Goal: Register for event/course

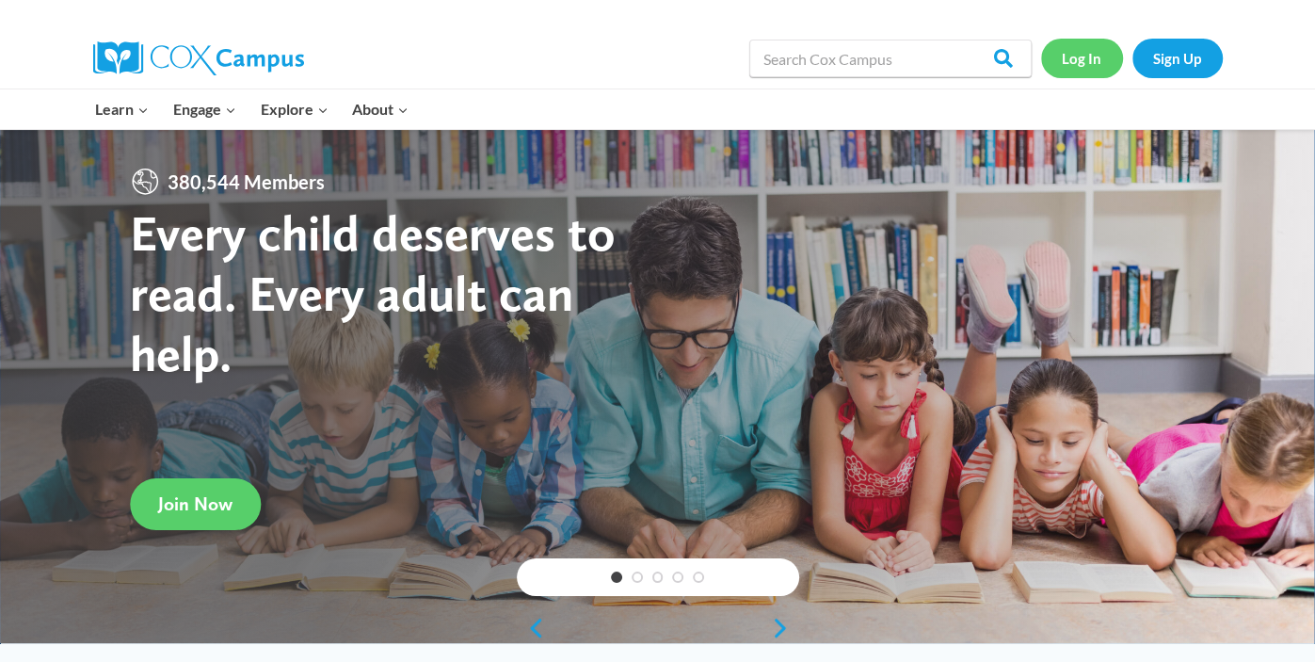
click at [1089, 51] on link "Log In" at bounding box center [1082, 58] width 82 height 39
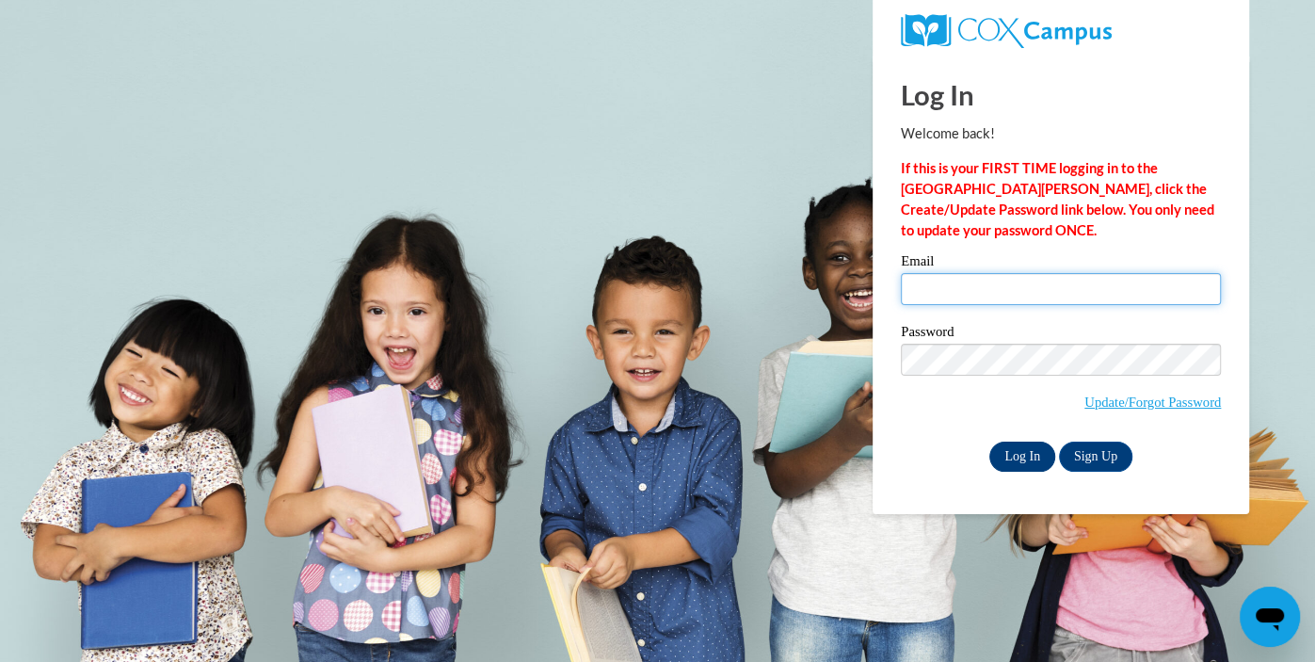
type input "jsteinert@kewaskumschools.org"
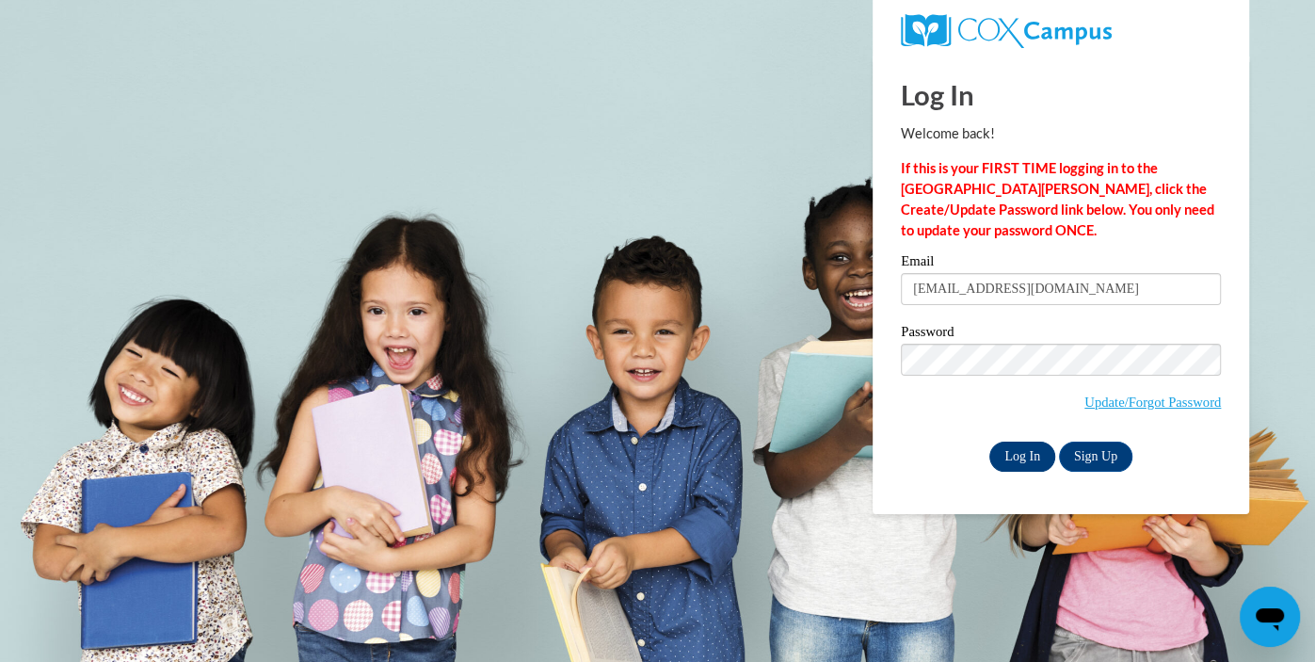
click at [1013, 455] on input "Log In" at bounding box center [1022, 456] width 66 height 30
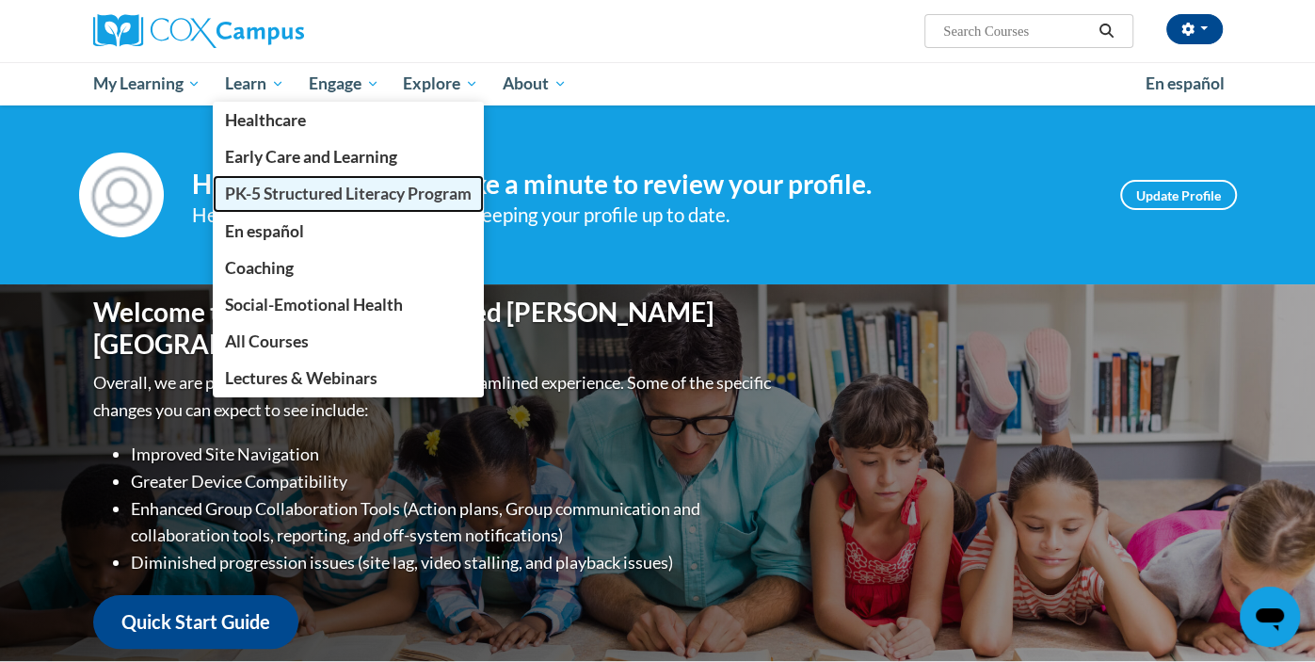
click at [300, 185] on span "PK-5 Structured Literacy Program" at bounding box center [348, 194] width 247 height 20
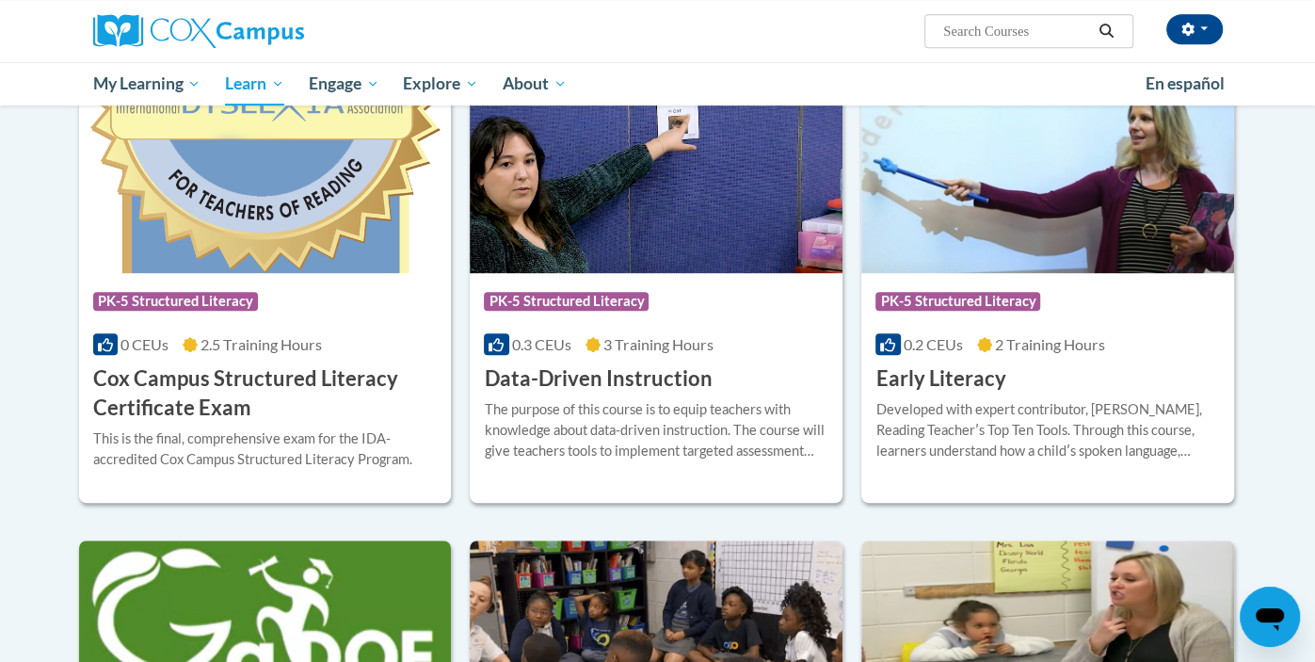
scroll to position [639, 0]
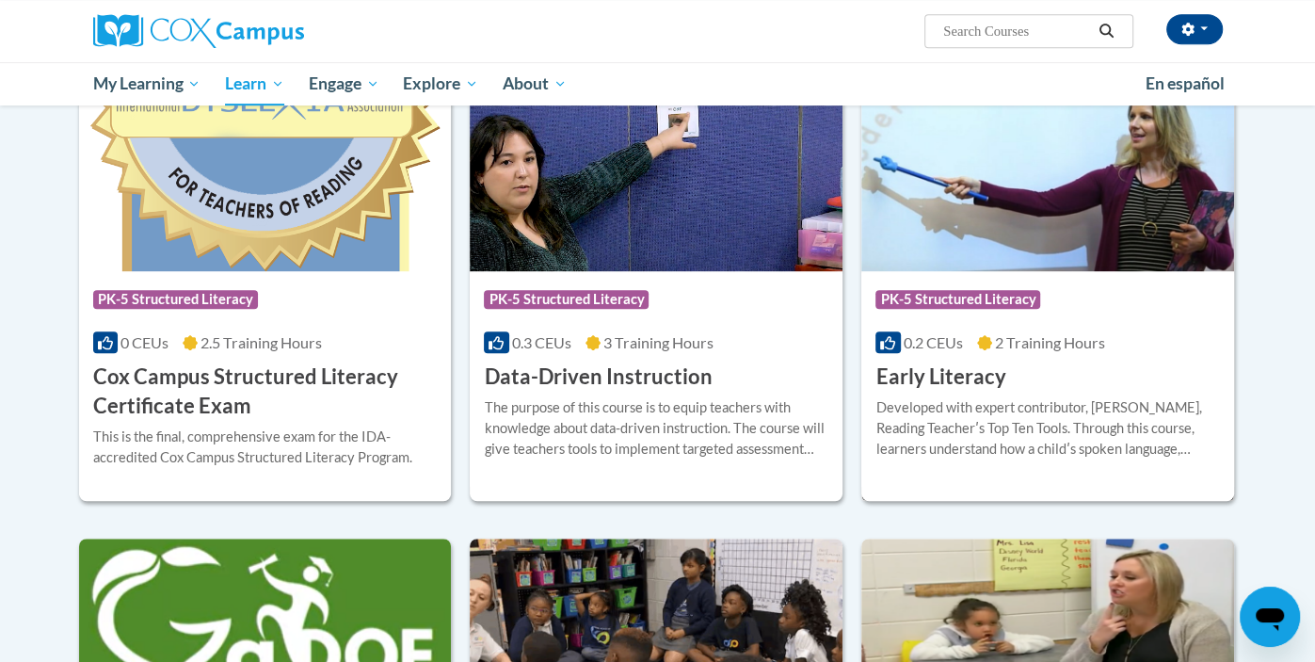
click at [1071, 408] on div "Developed with expert contributor, Dr. Deborah Glaser, Reading Teacherʹs Top Te…" at bounding box center [1047, 428] width 344 height 62
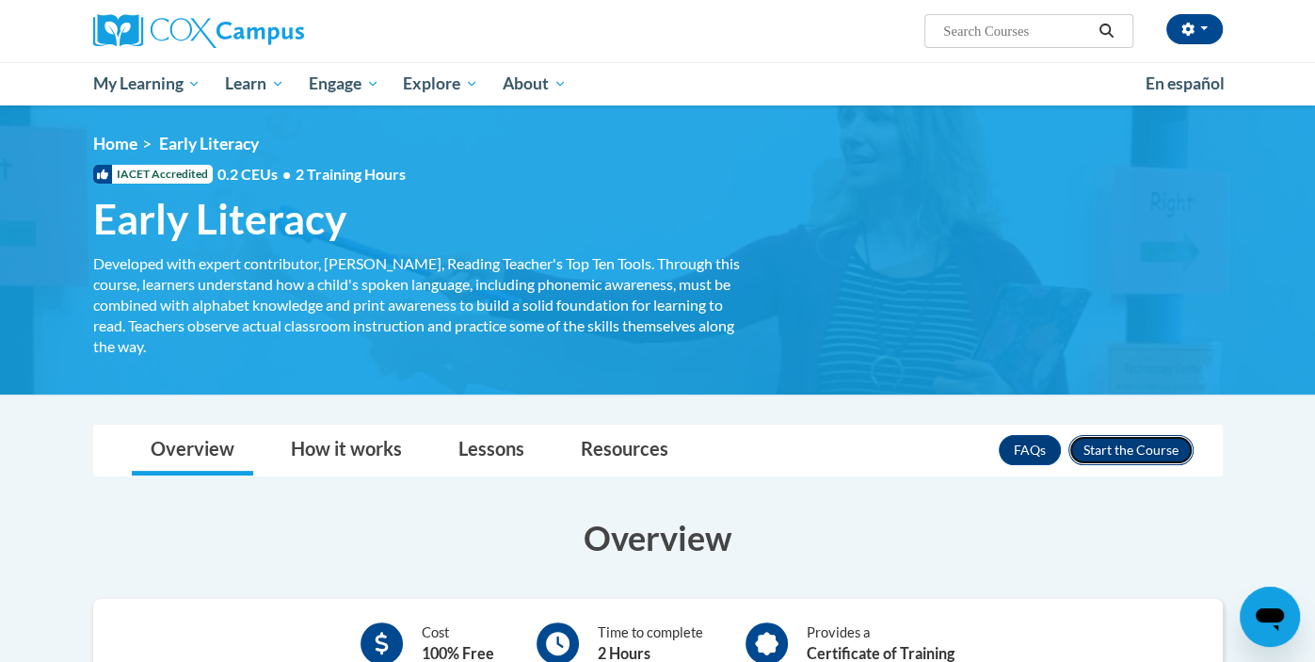
click at [1141, 451] on button "Enroll" at bounding box center [1130, 450] width 125 height 30
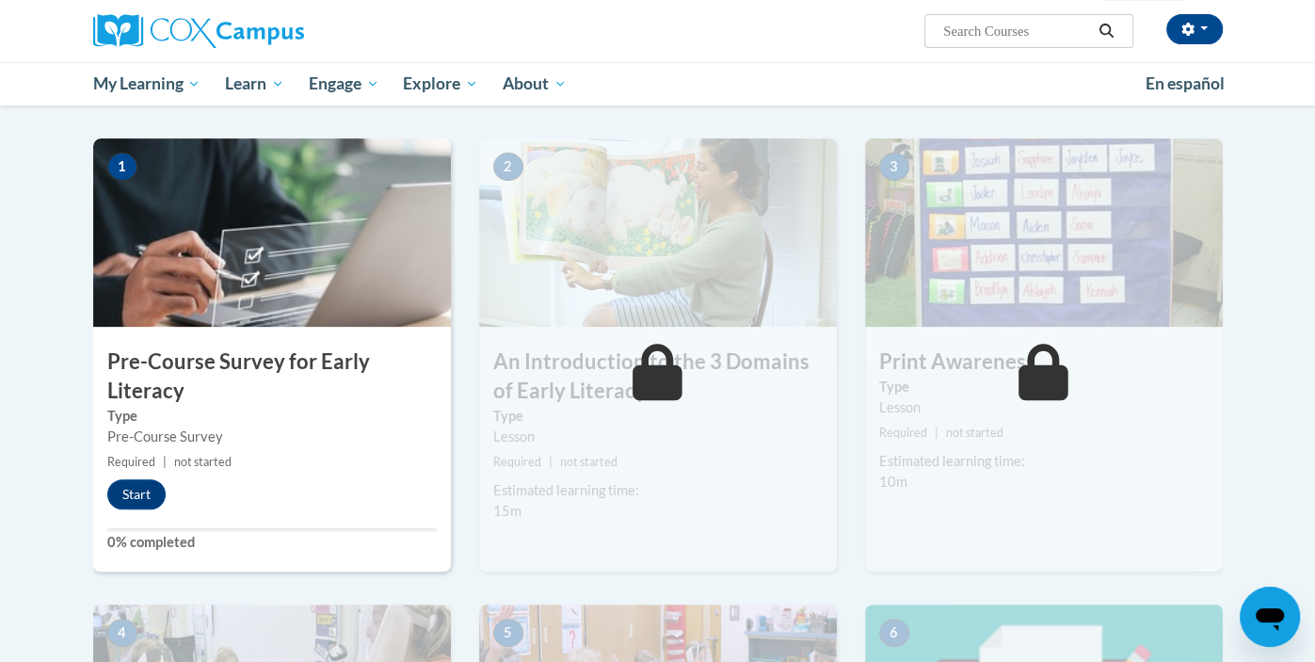
scroll to position [429, 0]
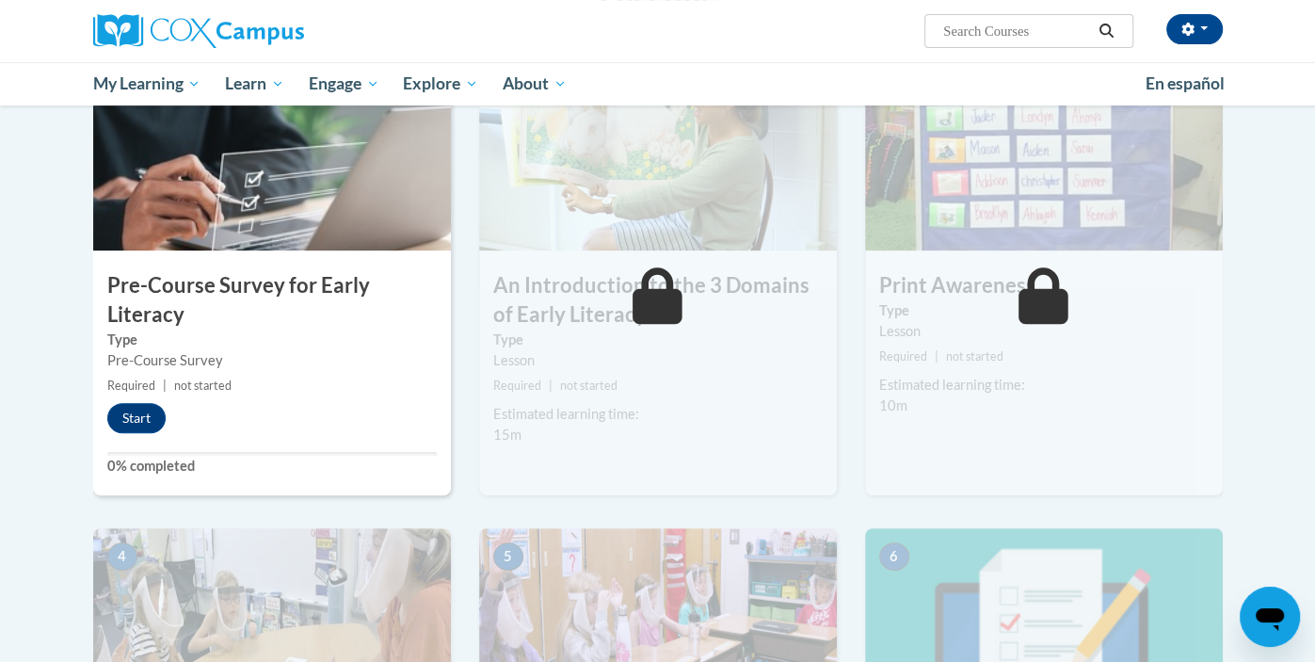
click at [335, 353] on div "Pre-Course Survey" at bounding box center [271, 360] width 329 height 21
click at [145, 425] on button "Start" at bounding box center [136, 418] width 58 height 30
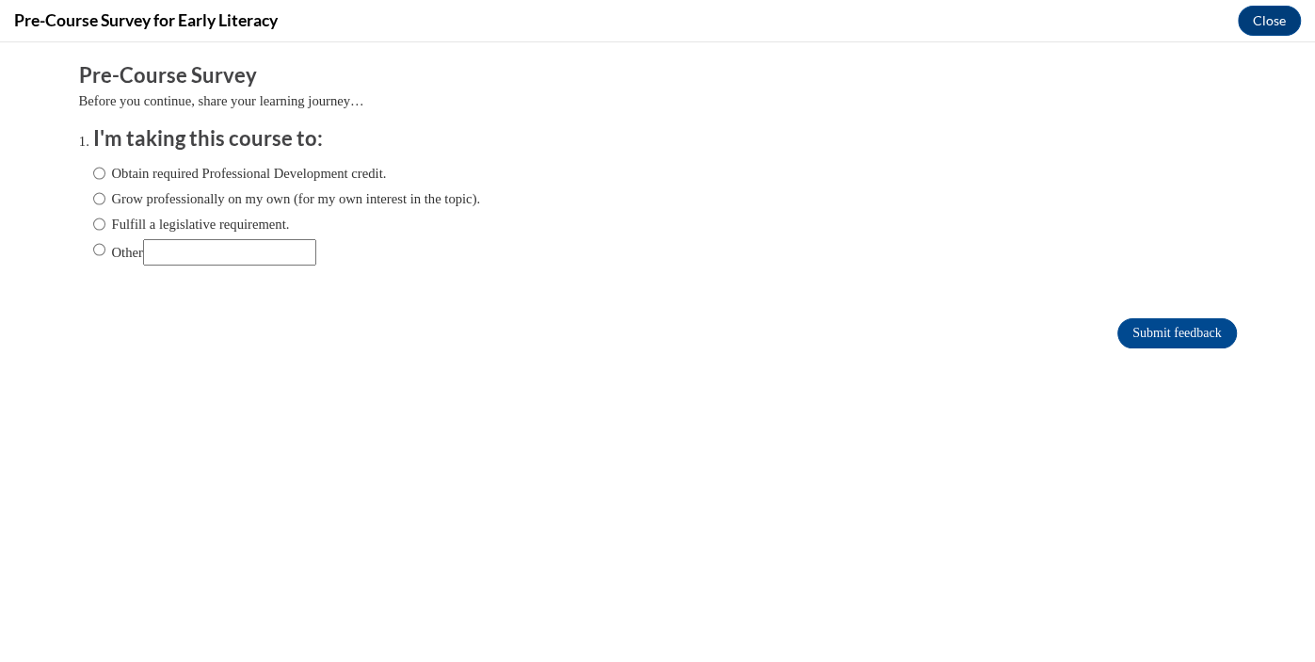
scroll to position [0, 0]
click at [343, 168] on label "Obtain required Professional Development credit." at bounding box center [240, 173] width 294 height 21
click at [105, 168] on input "Obtain required Professional Development credit." at bounding box center [99, 173] width 12 height 21
radio input "true"
click at [1206, 331] on input "Submit feedback" at bounding box center [1176, 333] width 119 height 30
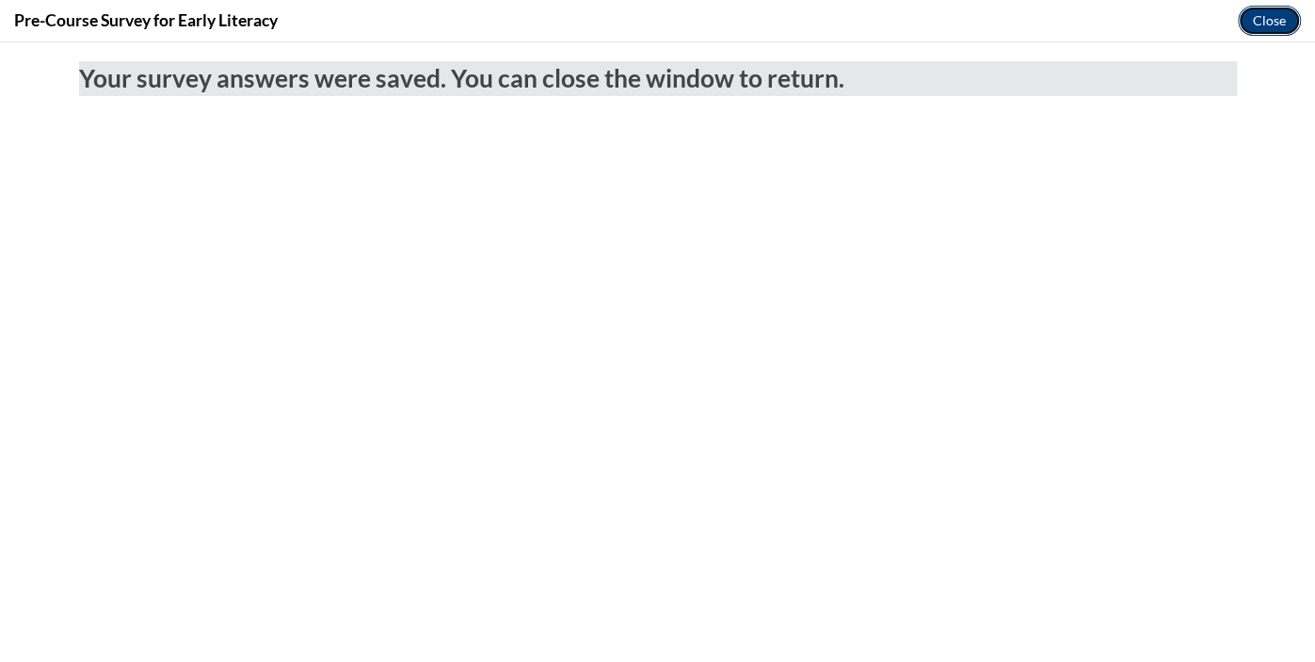
click at [1278, 32] on button "Close" at bounding box center [1269, 21] width 63 height 30
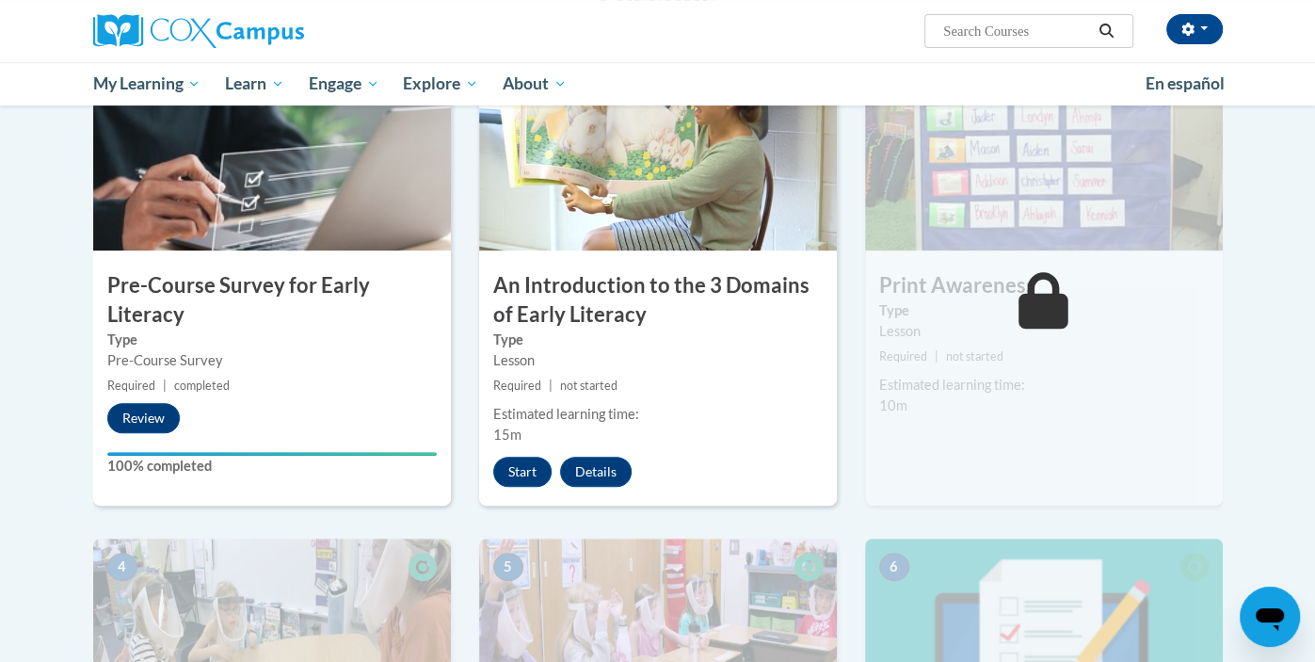
click at [714, 376] on small "Required | not started" at bounding box center [658, 386] width 358 height 21
click at [519, 482] on button "Start" at bounding box center [522, 471] width 58 height 30
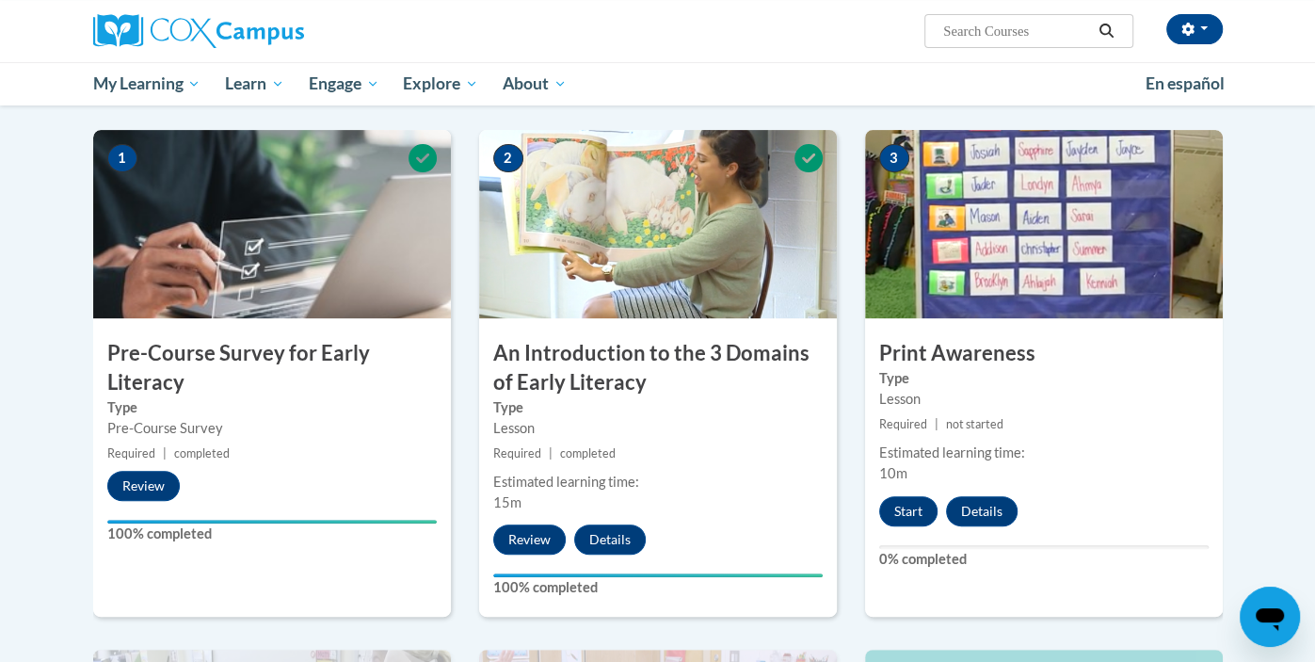
scroll to position [400, 0]
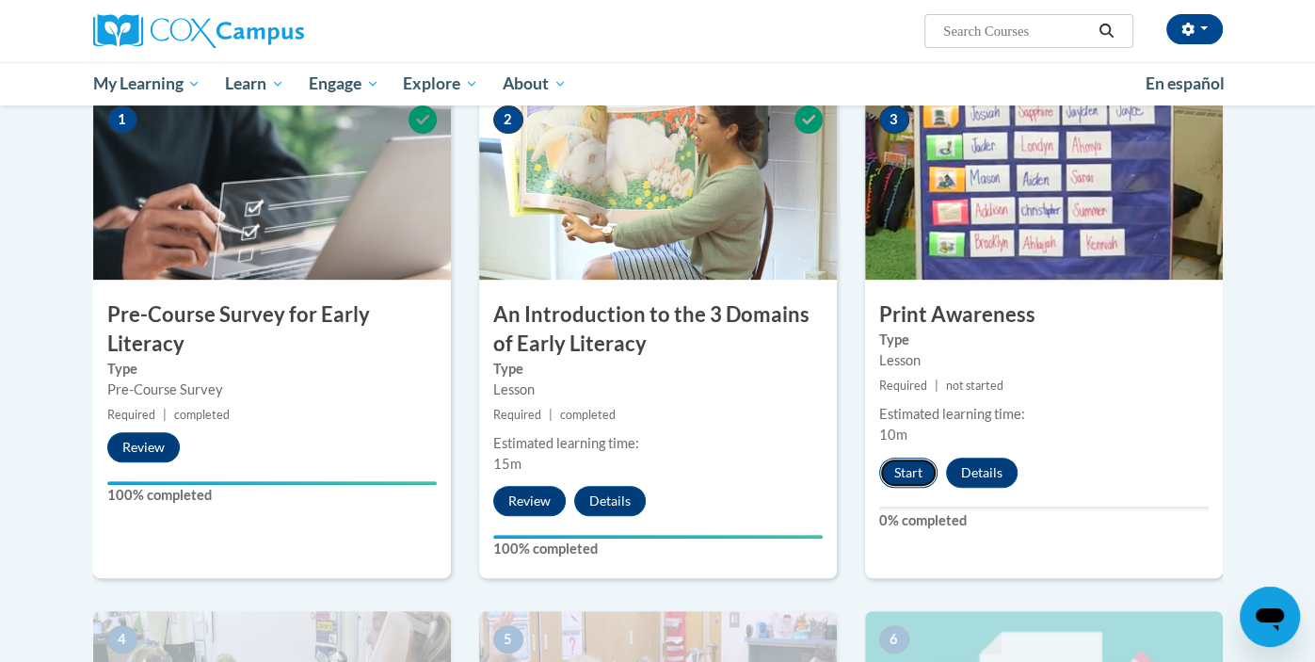
click at [908, 471] on button "Start" at bounding box center [908, 472] width 58 height 30
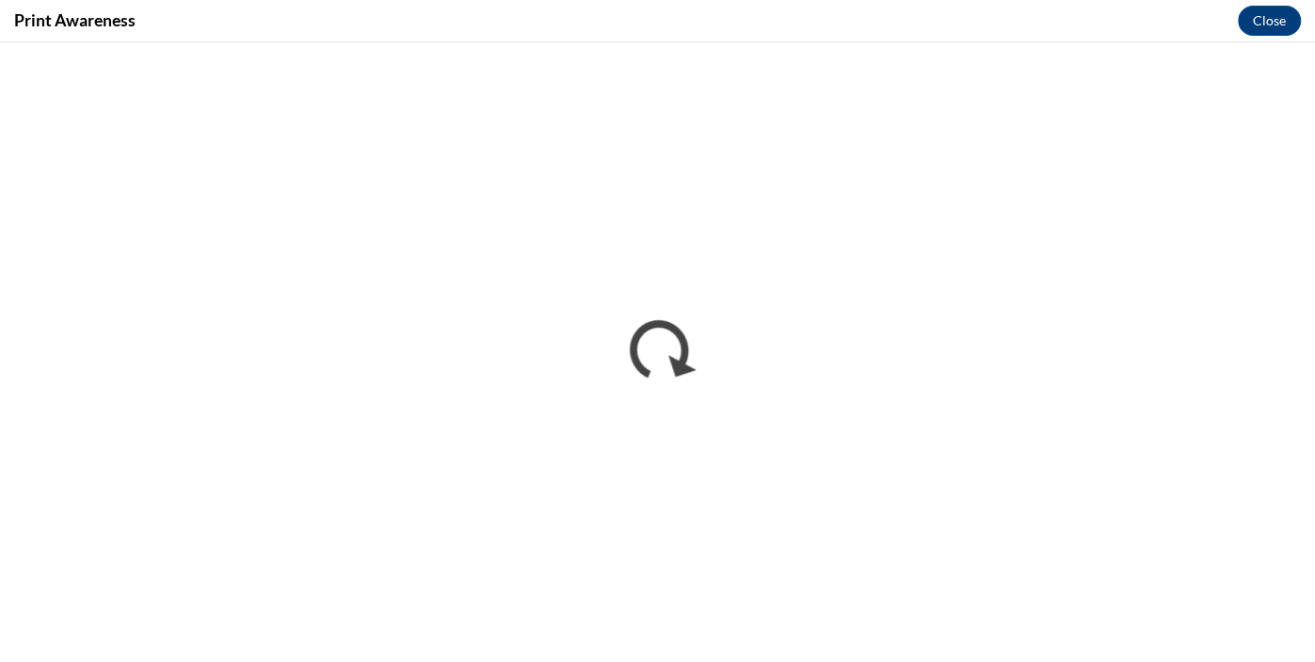
scroll to position [0, 0]
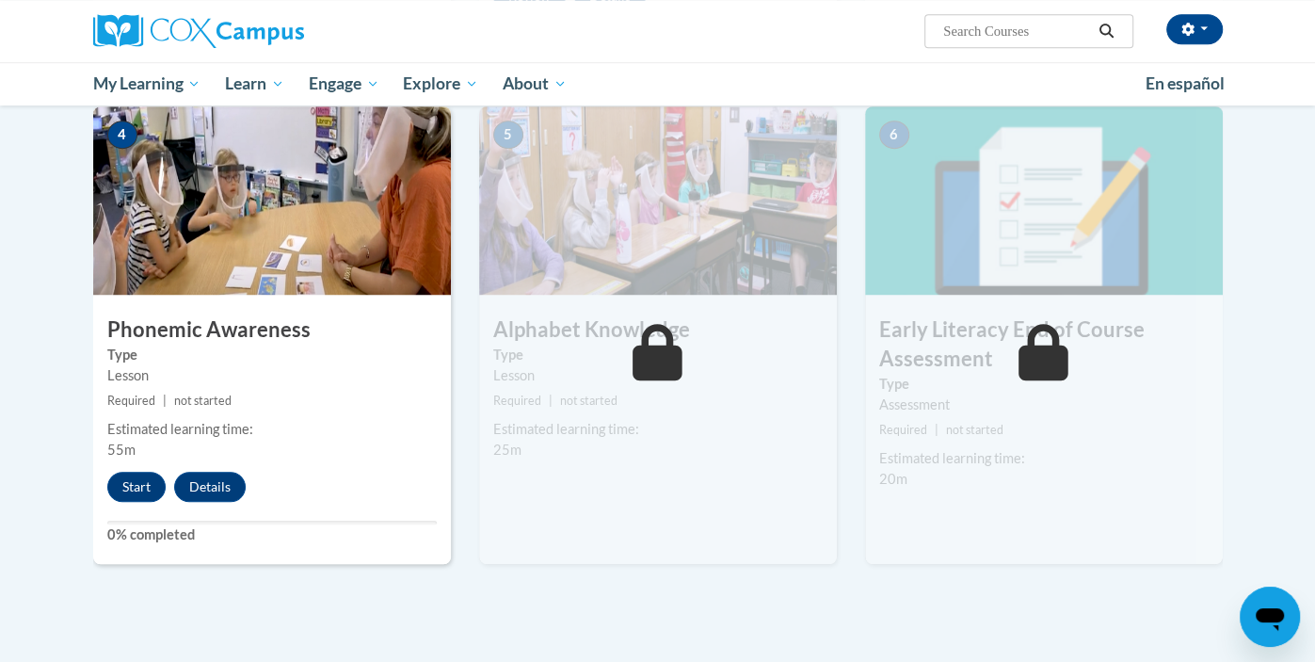
scroll to position [914, 0]
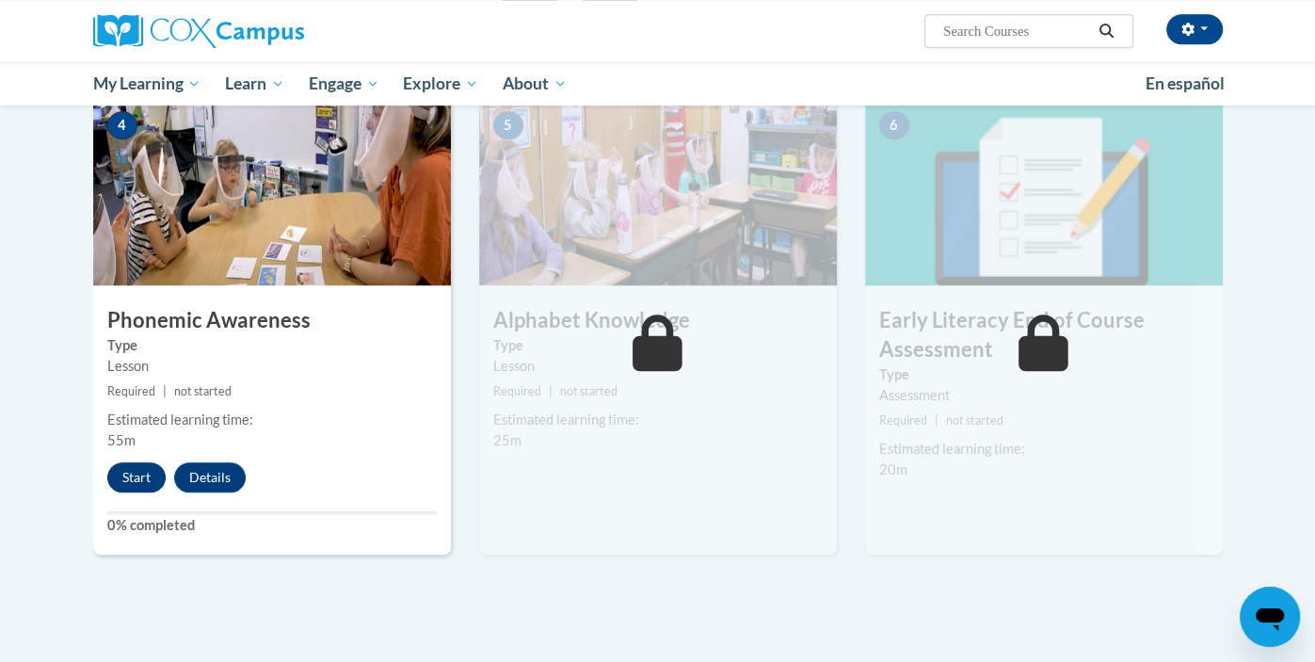
click at [145, 481] on button "Start" at bounding box center [136, 477] width 58 height 30
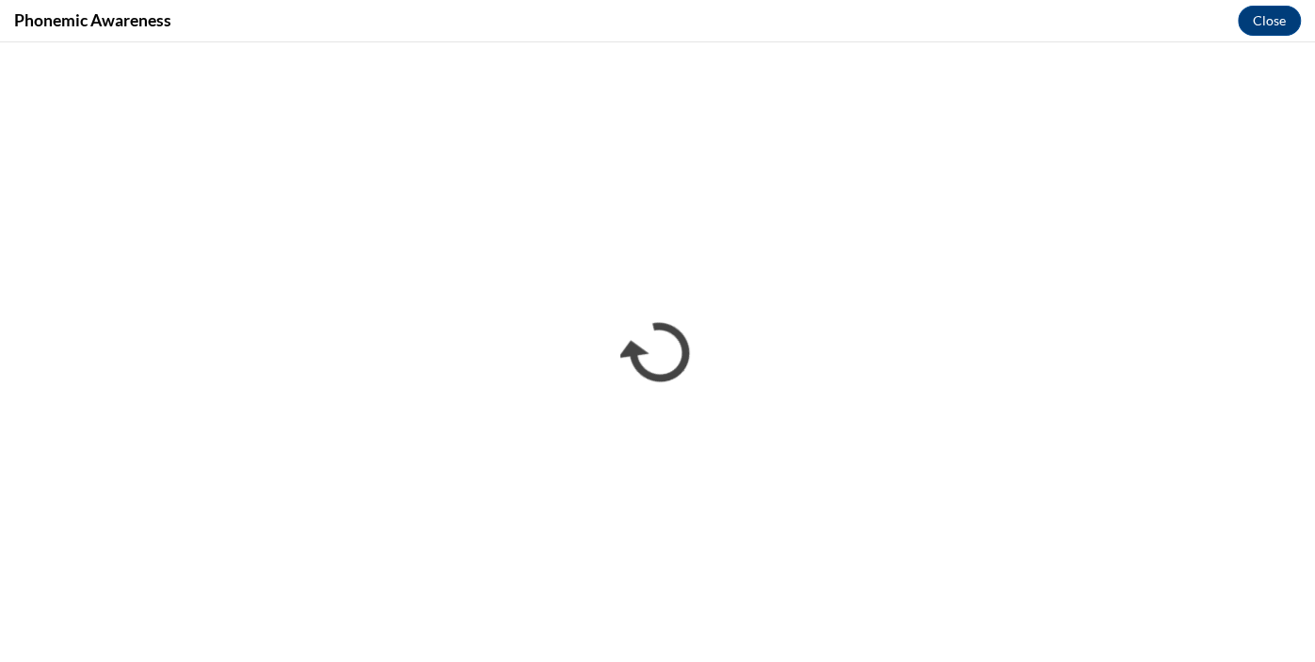
scroll to position [0, 0]
